Goal: Obtain resource: Download file/media

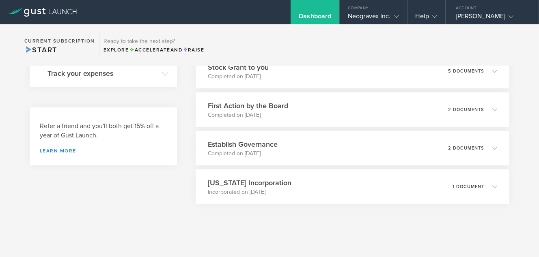
scroll to position [174, 0]
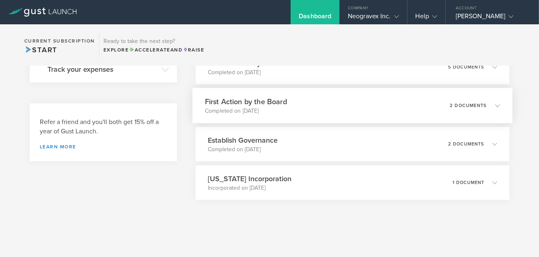
click at [488, 103] on icon at bounding box center [492, 105] width 13 height 7
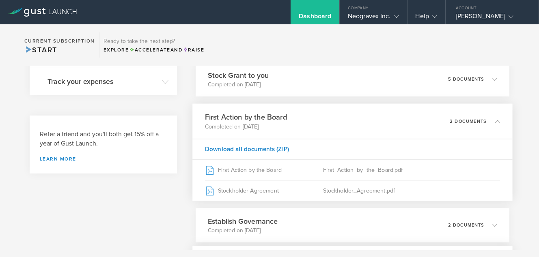
scroll to position [81, 0]
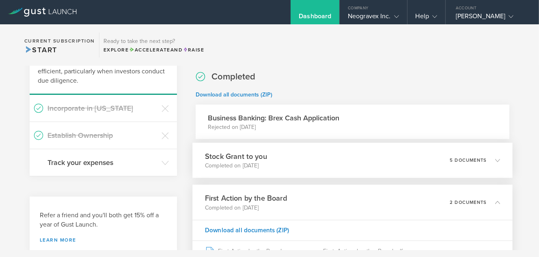
click at [495, 158] on icon at bounding box center [497, 160] width 5 height 5
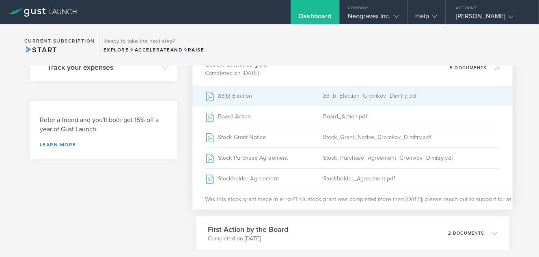
scroll to position [162, 0]
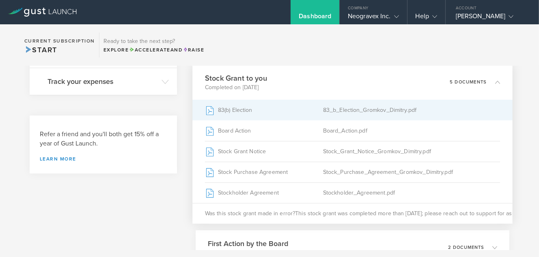
click at [342, 110] on div "83_b_Election_Gromkov_Dimitry.pdf" at bounding box center [411, 110] width 177 height 20
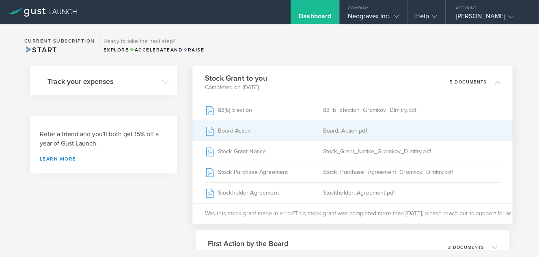
click at [346, 131] on div "Board_Action.pdf" at bounding box center [411, 131] width 177 height 20
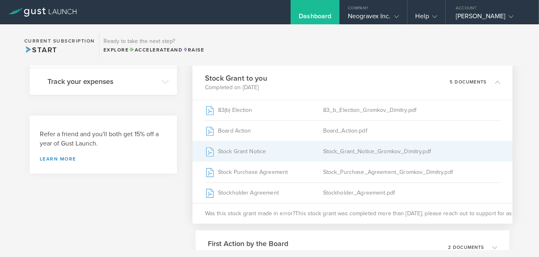
click at [241, 150] on div "Stock Grant Notice" at bounding box center [264, 152] width 118 height 20
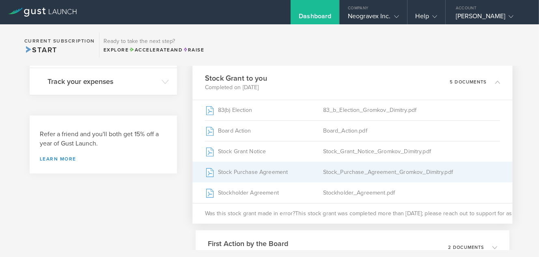
click at [332, 173] on div "Stock_Purchase_Agreement_Gromkov_Dimitry.pdf" at bounding box center [411, 172] width 177 height 20
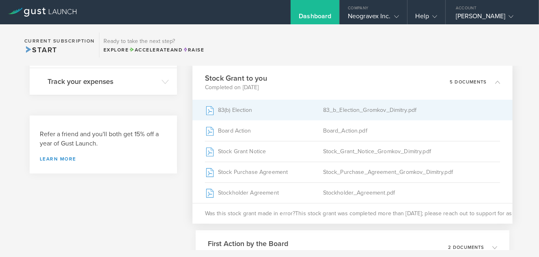
click at [350, 109] on div "83_b_Election_Gromkov_Dimitry.pdf" at bounding box center [411, 110] width 177 height 20
